Goal: Task Accomplishment & Management: Use online tool/utility

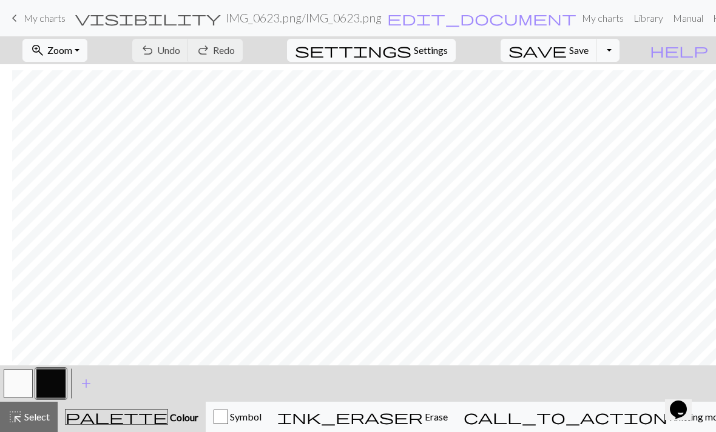
scroll to position [6, 12]
click at [55, 391] on button "button" at bounding box center [50, 383] width 29 height 29
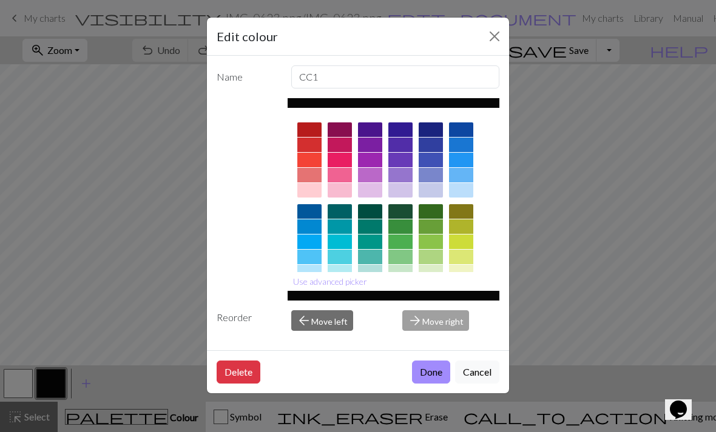
click at [312, 213] on div at bounding box center [309, 211] width 24 height 15
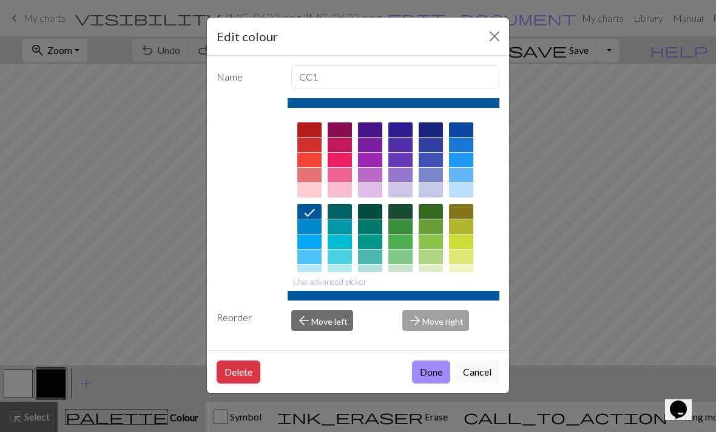
click at [440, 384] on button "Done" at bounding box center [431, 372] width 38 height 23
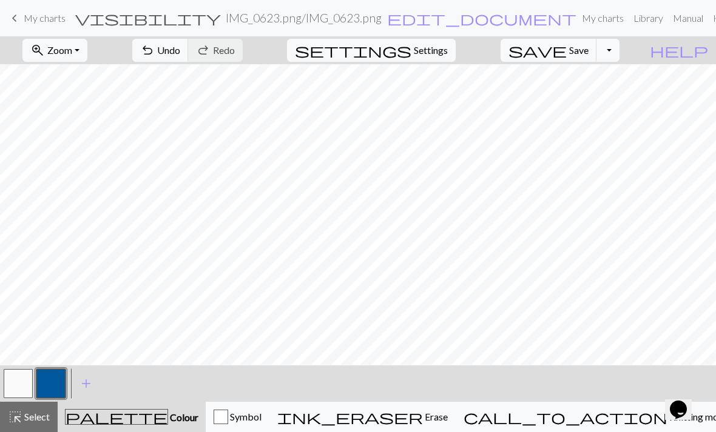
click at [180, 50] on span "Undo" at bounding box center [168, 50] width 23 height 12
click at [210, 57] on span "redo" at bounding box center [203, 50] width 15 height 17
click at [25, 376] on button "button" at bounding box center [18, 383] width 29 height 29
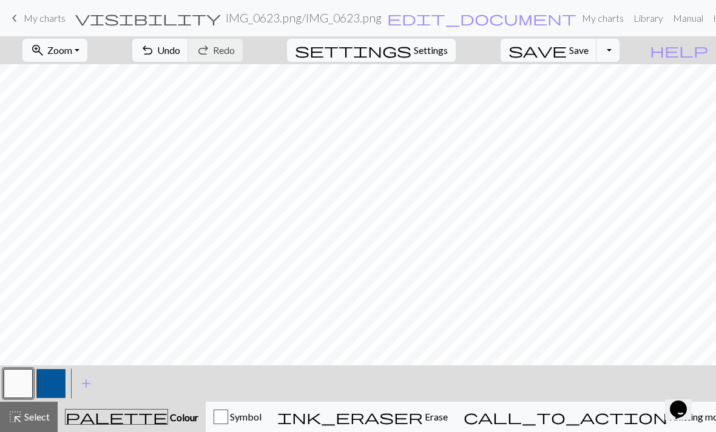
click at [588, 55] on span "Save" at bounding box center [578, 50] width 19 height 12
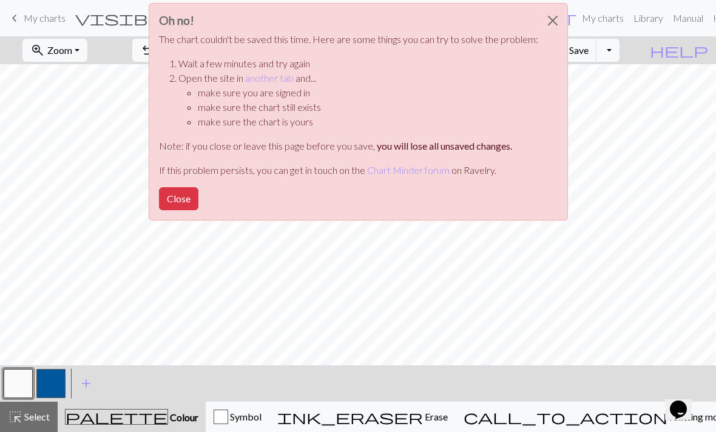
click at [175, 203] on button "Close" at bounding box center [178, 198] width 39 height 23
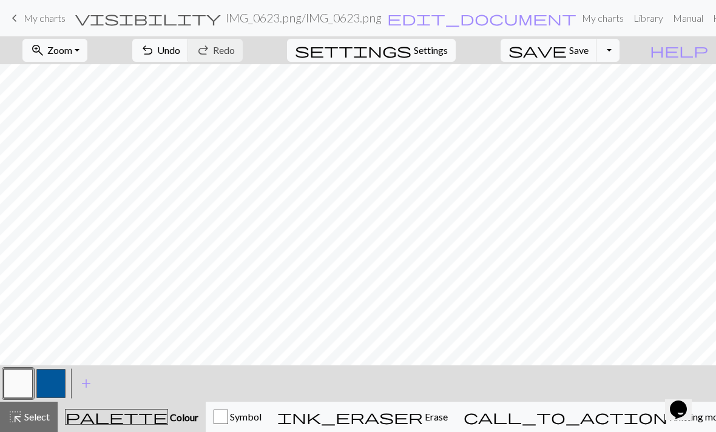
click at [588, 48] on span "Save" at bounding box center [578, 50] width 19 height 12
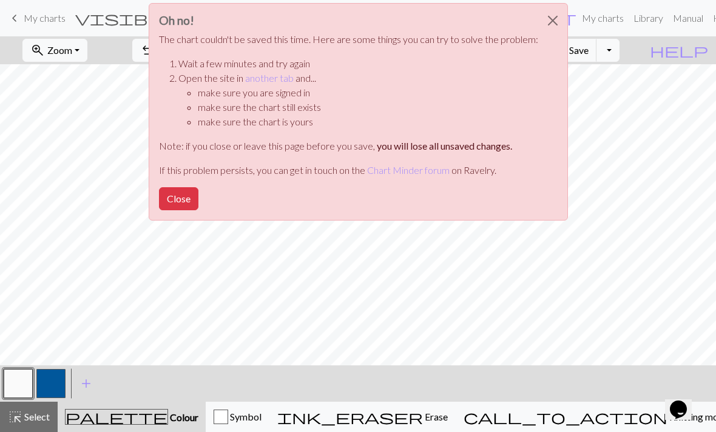
click at [503, 64] on li "Wait a few minutes and try again" at bounding box center [358, 63] width 360 height 15
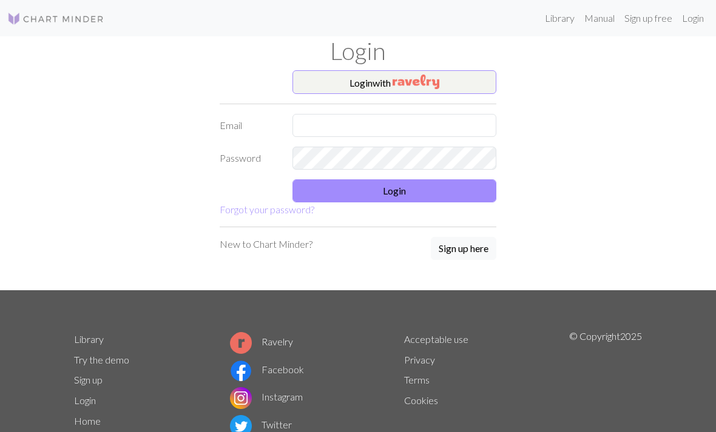
click at [465, 122] on input "text" at bounding box center [394, 125] width 204 height 23
type input "[EMAIL_ADDRESS][DOMAIN_NAME]"
click at [437, 193] on button "Login" at bounding box center [394, 190] width 204 height 23
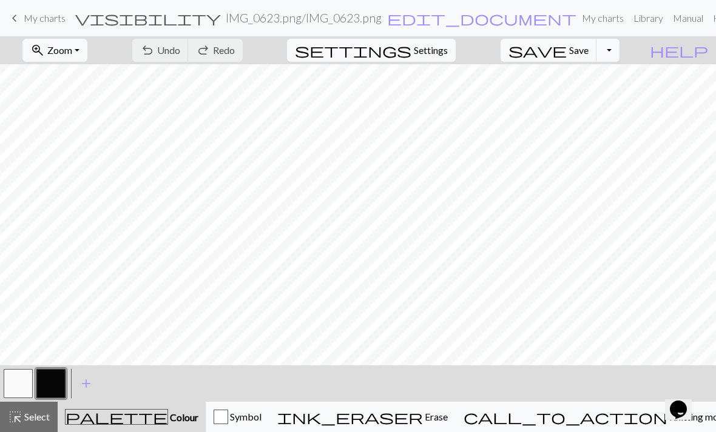
click at [57, 380] on button "button" at bounding box center [50, 383] width 29 height 29
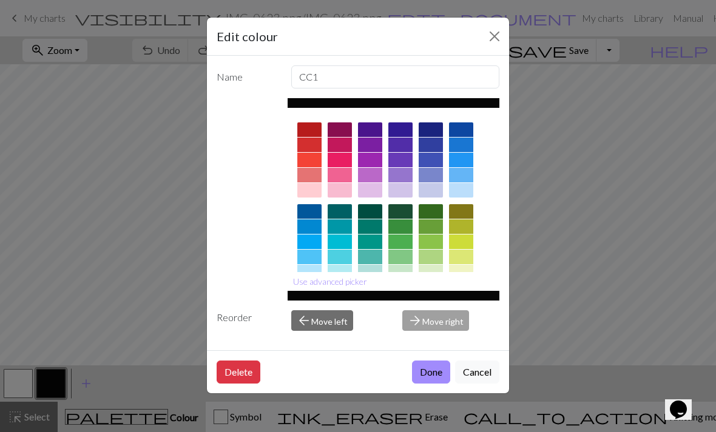
click at [309, 220] on div at bounding box center [309, 227] width 24 height 15
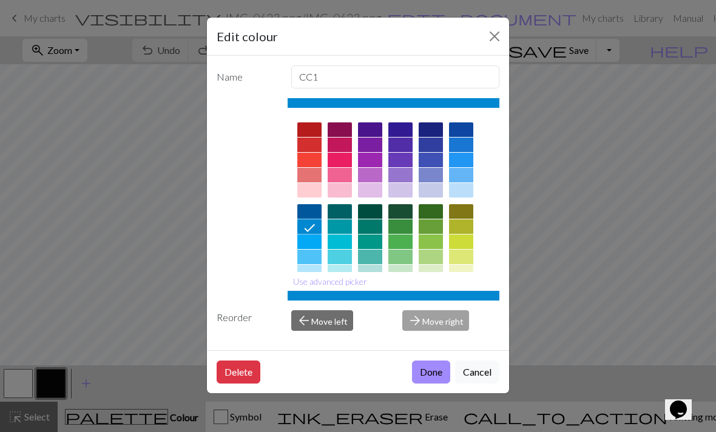
click at [430, 384] on button "Done" at bounding box center [431, 372] width 38 height 23
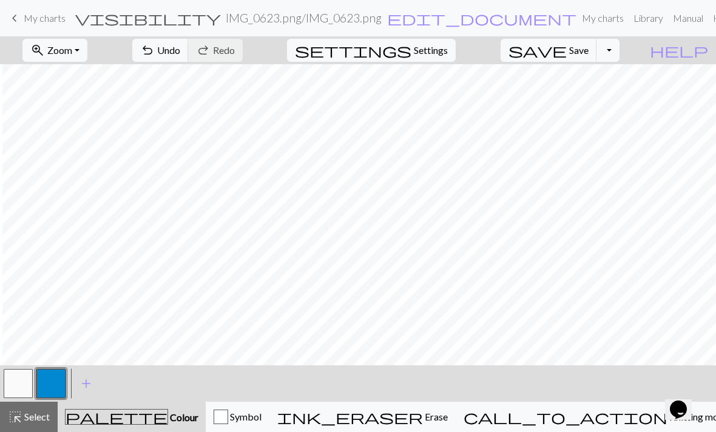
scroll to position [179, 32]
click at [87, 44] on button "zoom_in Zoom Zoom" at bounding box center [54, 50] width 65 height 23
click at [96, 70] on button "Fit all" at bounding box center [71, 76] width 96 height 19
click at [87, 52] on button "zoom_in Zoom Zoom" at bounding box center [54, 50] width 65 height 23
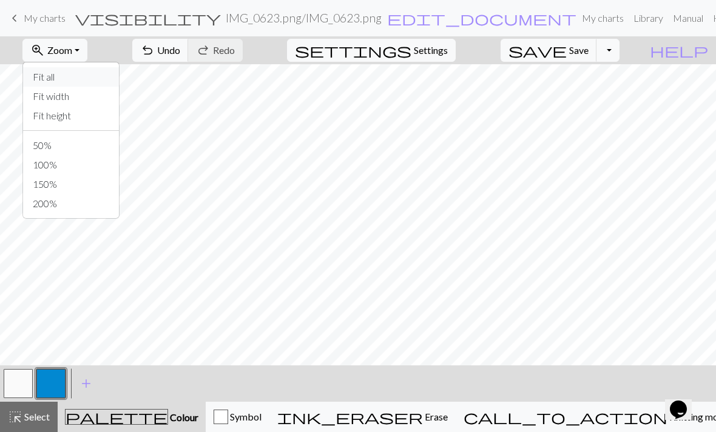
click at [114, 72] on button "Fit all" at bounding box center [71, 76] width 96 height 19
click at [180, 44] on span "Undo" at bounding box center [168, 50] width 23 height 12
click at [25, 382] on button "button" at bounding box center [18, 383] width 29 height 29
click at [57, 380] on button "button" at bounding box center [50, 383] width 29 height 29
click at [189, 61] on button "undo Undo Undo" at bounding box center [160, 50] width 56 height 23
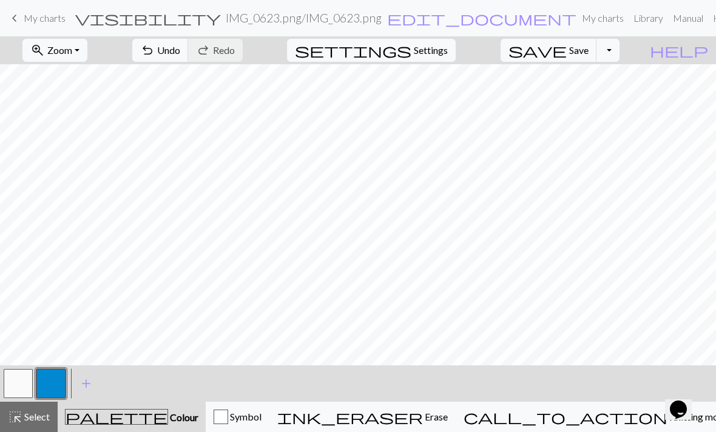
click at [588, 52] on span "Save" at bounding box center [578, 50] width 19 height 12
click at [208, 15] on form "visibility IMG_0623.png / IMG_0623.png edit_document Edit settings" at bounding box center [325, 18] width 501 height 24
click at [387, 18] on span "edit_document" at bounding box center [481, 18] width 189 height 17
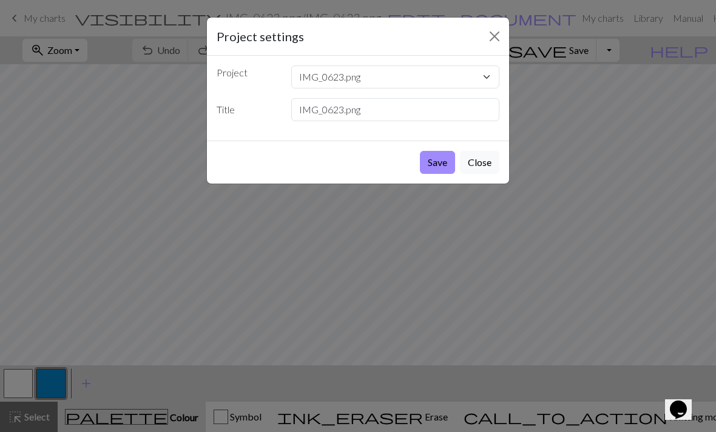
click at [494, 39] on button "Close" at bounding box center [494, 36] width 19 height 19
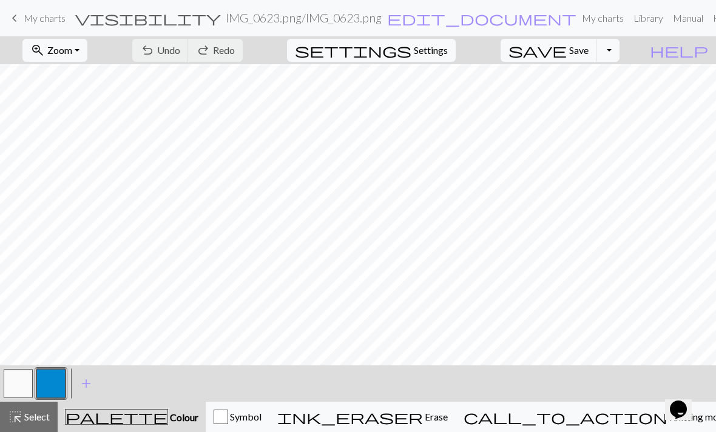
click at [448, 53] on span "Settings" at bounding box center [431, 50] width 34 height 15
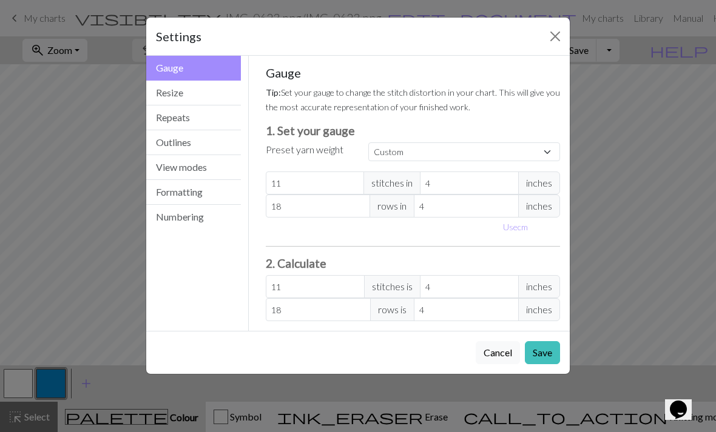
click at [189, 223] on button "Numbering" at bounding box center [193, 217] width 95 height 24
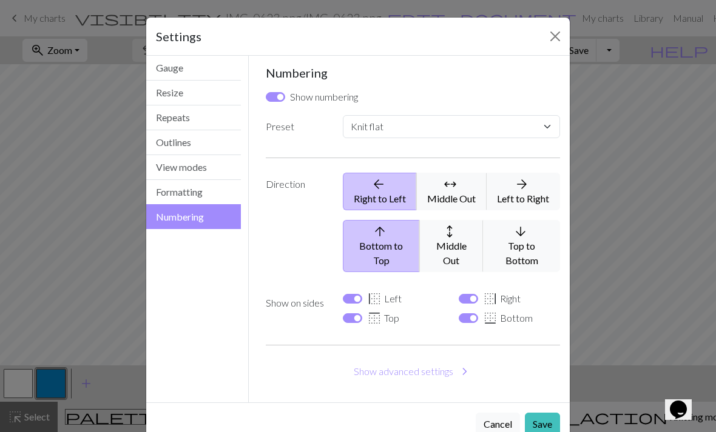
click at [223, 168] on button "View modes" at bounding box center [193, 167] width 95 height 25
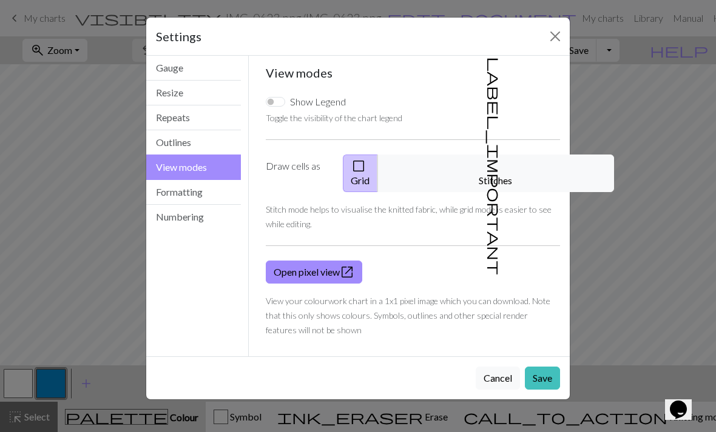
click at [551, 36] on button "Close" at bounding box center [554, 36] width 19 height 19
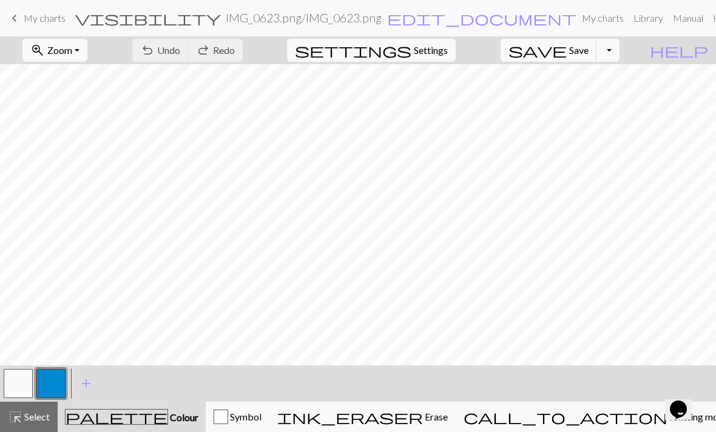
click at [619, 57] on button "Toggle Dropdown" at bounding box center [607, 50] width 23 height 23
click at [518, 56] on div "zoom_in Zoom Zoom Fit all Fit width Fit height 50% 100% 150% 200% undo Undo Und…" at bounding box center [321, 50] width 642 height 28
click at [577, 29] on link "My charts" at bounding box center [603, 18] width 52 height 24
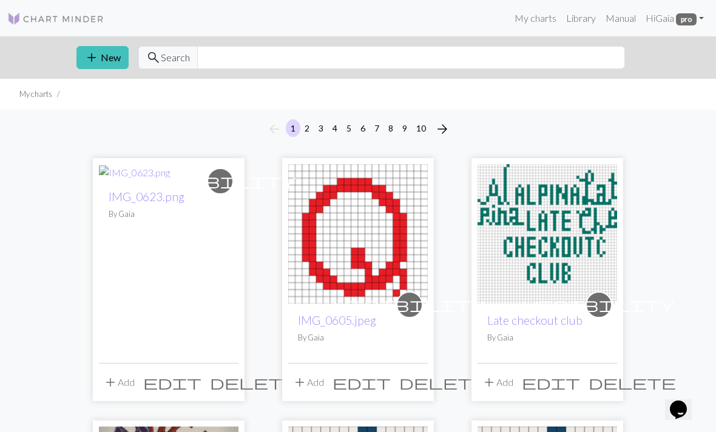
click at [225, 190] on span "visibility" at bounding box center [220, 181] width 152 height 19
click at [201, 384] on span "edit" at bounding box center [172, 382] width 58 height 17
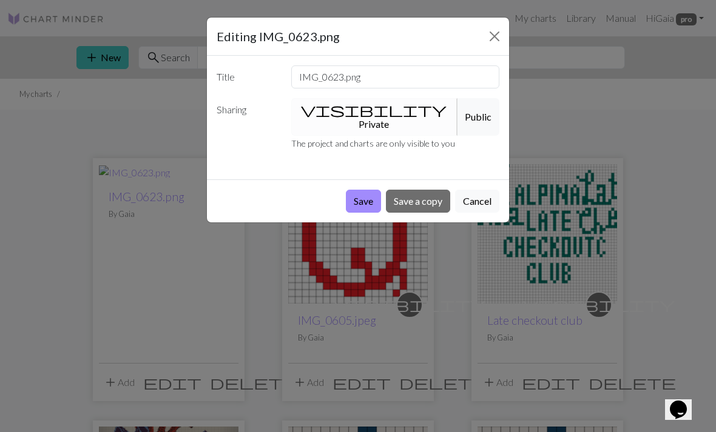
click at [374, 115] on button "visibility Private" at bounding box center [374, 117] width 167 height 38
click at [374, 114] on button "visibility Private" at bounding box center [374, 117] width 167 height 38
click at [372, 190] on button "Save" at bounding box center [363, 201] width 35 height 23
